Goal: Task Accomplishment & Management: Use online tool/utility

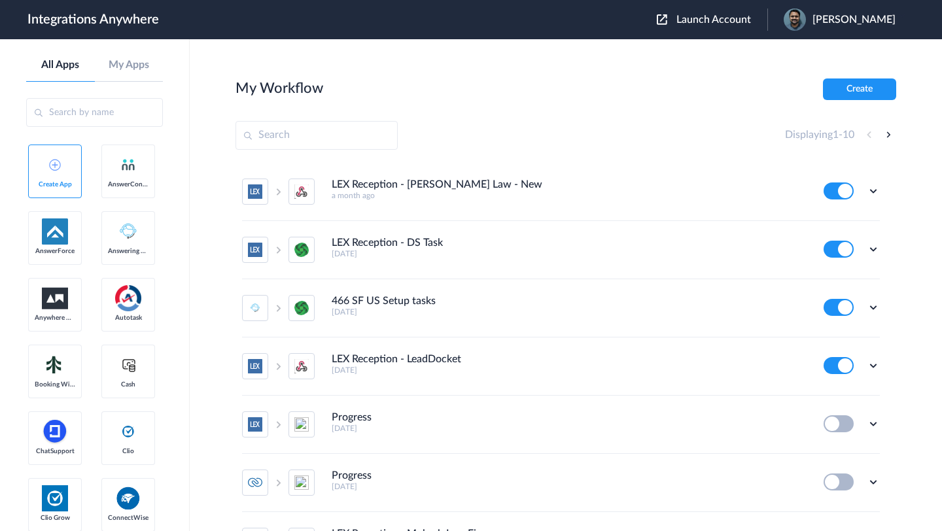
click at [704, 18] on span "Launch Account" at bounding box center [713, 19] width 75 height 10
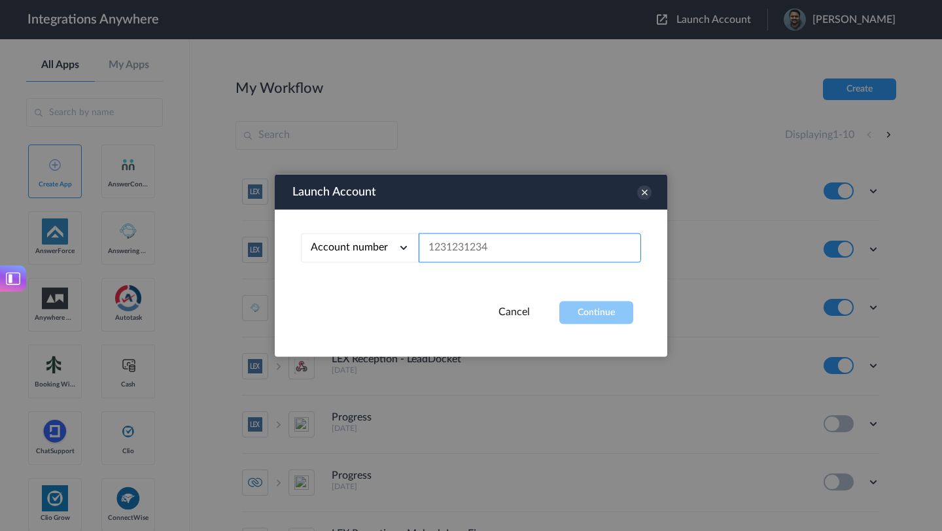
click at [532, 234] on input "text" at bounding box center [530, 248] width 222 height 29
paste input "7046281649"
type input "7046281649"
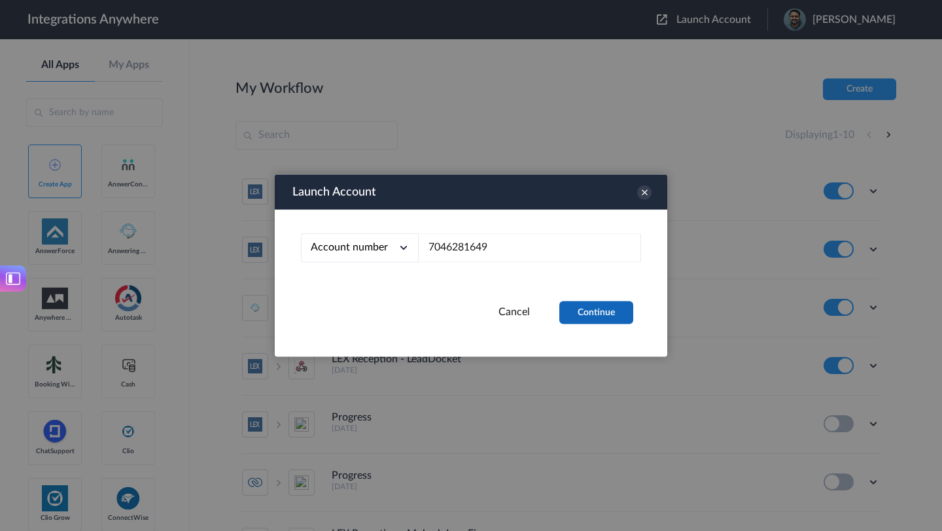
click at [597, 305] on button "Continue" at bounding box center [596, 313] width 74 height 23
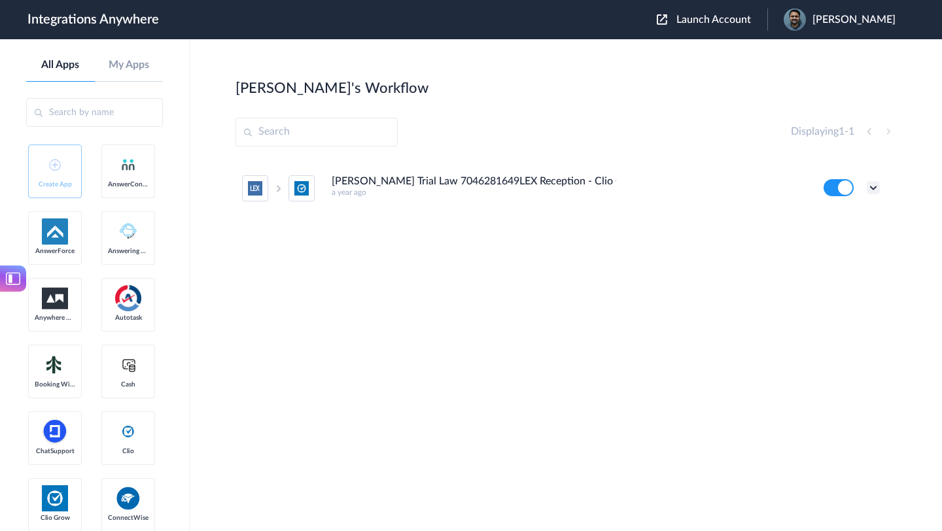
click at [867, 184] on icon at bounding box center [873, 187] width 13 height 13
click at [820, 222] on link "Edit" at bounding box center [820, 217] width 31 height 9
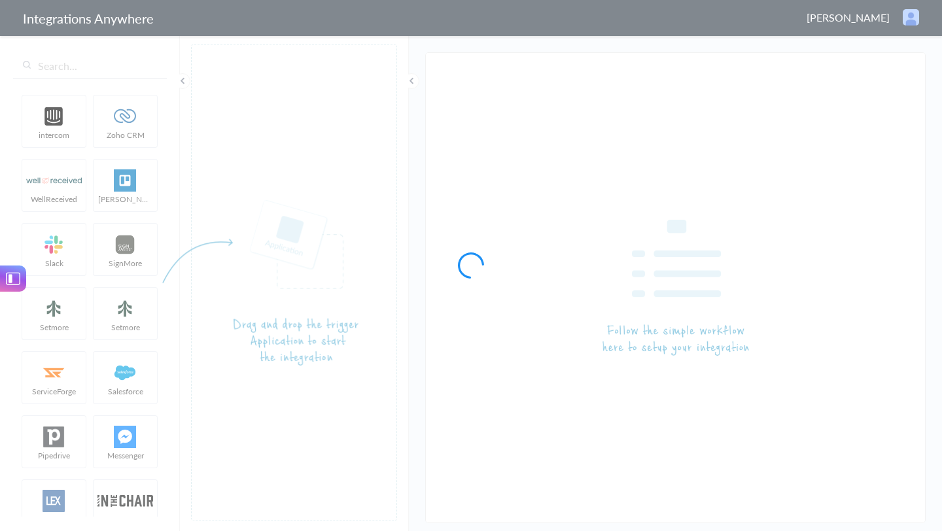
type input "[PERSON_NAME] Trial Law 7046281649LEX Reception - Clio Grow"
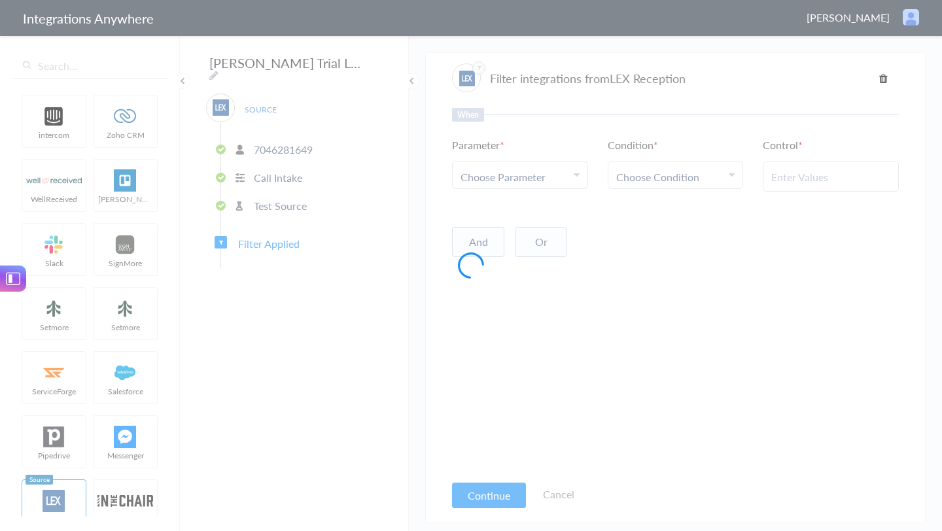
type input "New Client"
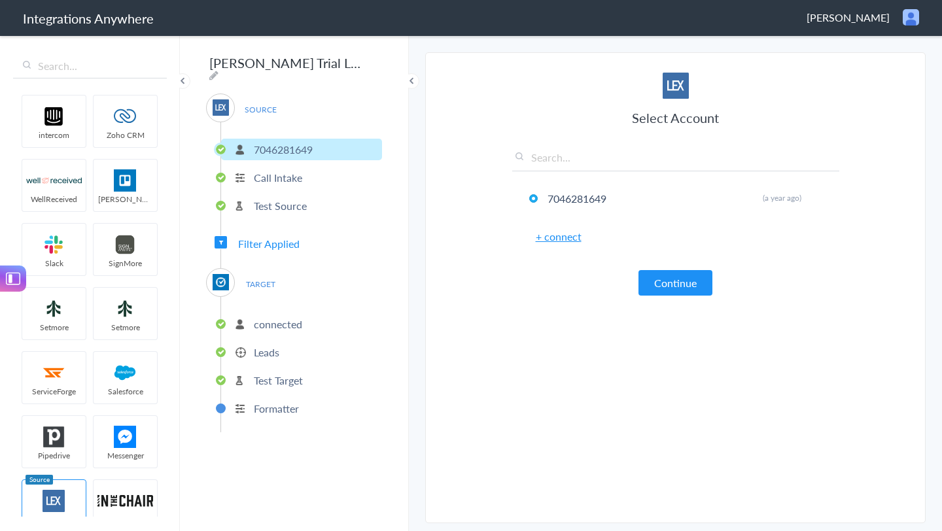
click at [264, 240] on span "Filter Applied" at bounding box center [268, 243] width 61 height 15
